Goal: Task Accomplishment & Management: Complete application form

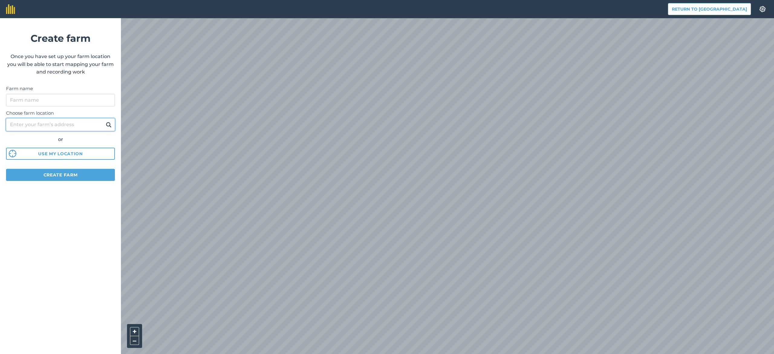
click at [54, 125] on input "Choose farm location" at bounding box center [60, 124] width 109 height 13
type input "[STREET_ADDRESS]"
click at [108, 124] on img at bounding box center [109, 124] width 6 height 7
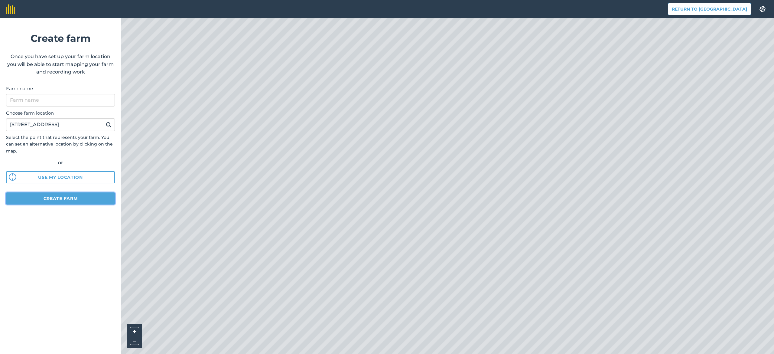
click at [74, 199] on button "Create farm" at bounding box center [60, 198] width 109 height 12
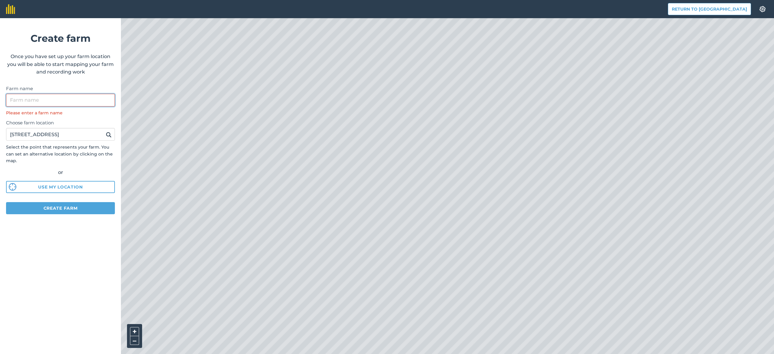
click at [63, 102] on input "Farm name" at bounding box center [60, 100] width 109 height 13
type input "І"
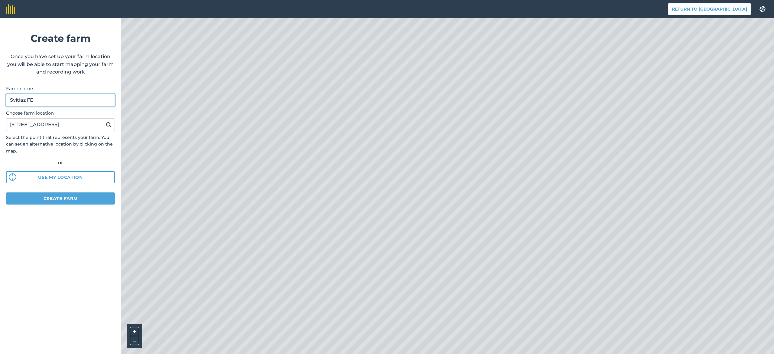
drag, startPoint x: 45, startPoint y: 100, endPoint x: 1, endPoint y: 103, distance: 44.5
click at [0, 102] on form "Create farm Once you have set up your farm location you will be able to start m…" at bounding box center [60, 185] width 121 height 335
click at [11, 100] on input "Світязь СФГ" at bounding box center [60, 100] width 109 height 13
drag, startPoint x: 41, startPoint y: 100, endPoint x: 0, endPoint y: 101, distance: 40.5
click at [0, 101] on form "Create farm Once you have set up your farm location you will be able to start m…" at bounding box center [60, 185] width 121 height 335
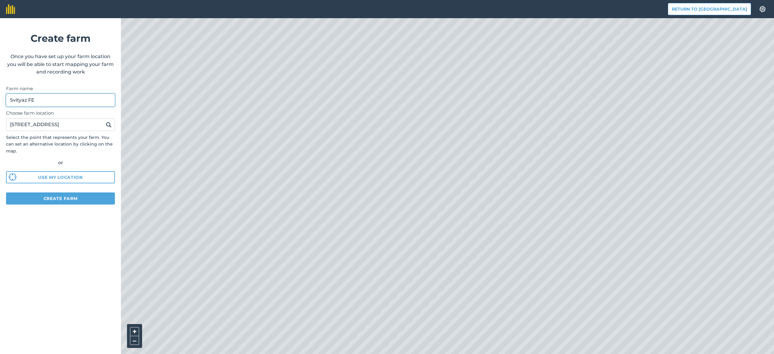
type input "Svityaz FE"
click at [46, 198] on button "Create farm" at bounding box center [60, 198] width 109 height 12
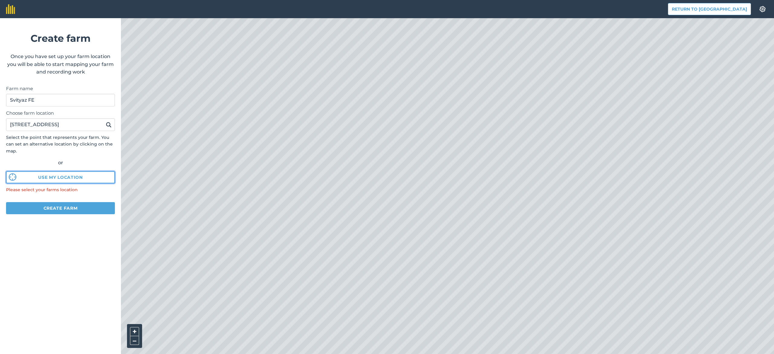
click at [69, 177] on button "Use my location" at bounding box center [60, 177] width 109 height 12
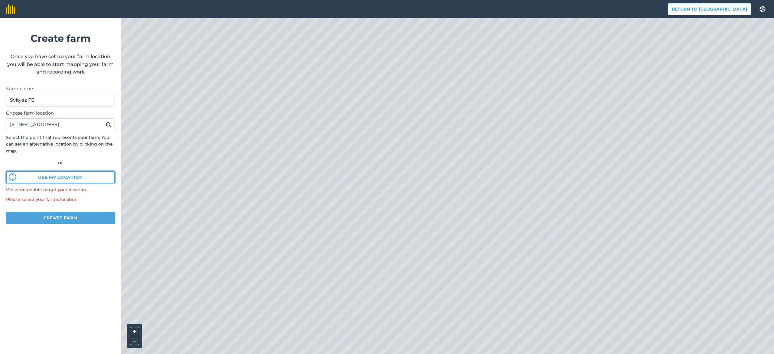
click at [73, 176] on button "Use my location" at bounding box center [60, 177] width 109 height 12
click at [74, 222] on button "Create farm" at bounding box center [60, 218] width 109 height 12
click at [70, 213] on button "Create farm" at bounding box center [60, 218] width 109 height 12
click at [57, 124] on input "[STREET_ADDRESS]" at bounding box center [60, 124] width 109 height 13
click at [109, 125] on img at bounding box center [109, 124] width 6 height 7
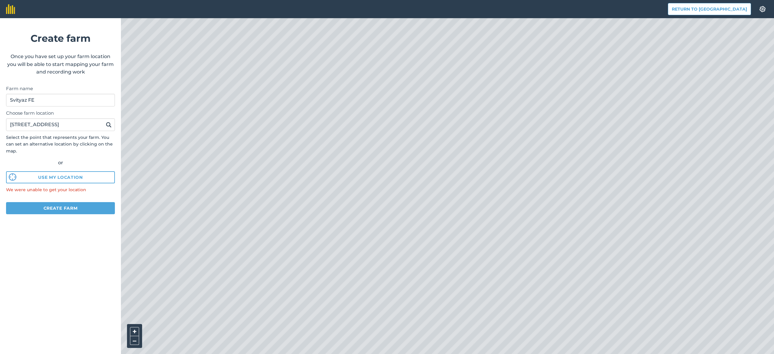
click at [109, 125] on img at bounding box center [109, 124] width 6 height 7
click at [108, 123] on img at bounding box center [109, 124] width 6 height 7
click at [108, 122] on img at bounding box center [109, 124] width 6 height 7
click at [76, 206] on button "Create farm" at bounding box center [60, 208] width 109 height 12
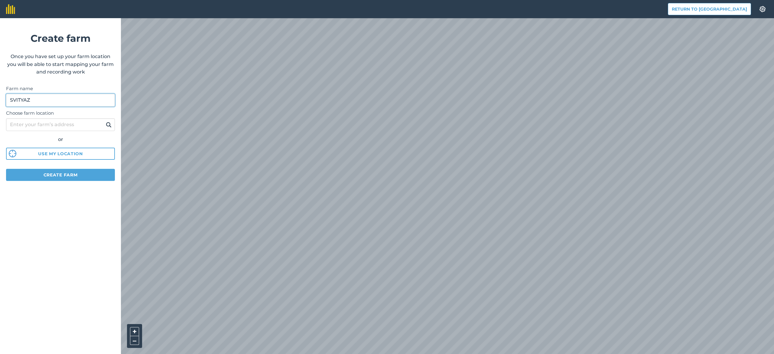
drag, startPoint x: 41, startPoint y: 102, endPoint x: 14, endPoint y: 100, distance: 27.8
click at [14, 100] on input "SVITYAZ" at bounding box center [60, 100] width 109 height 13
type input "Svityaz"
click at [76, 122] on input "Choose farm location" at bounding box center [60, 124] width 109 height 13
type input "[STREET_ADDRESS]"
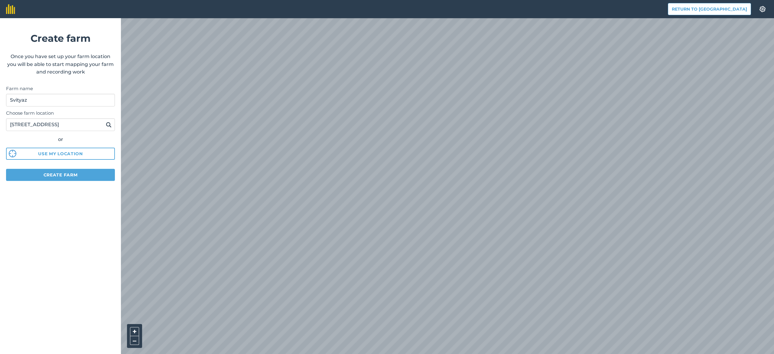
click at [109, 124] on img at bounding box center [109, 124] width 6 height 7
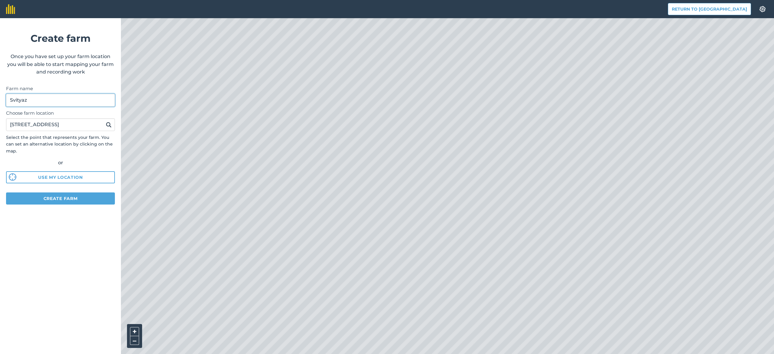
click at [56, 100] on input "Svityaz" at bounding box center [60, 100] width 109 height 13
type input "Svityaz FE"
